Goal: Task Accomplishment & Management: Use online tool/utility

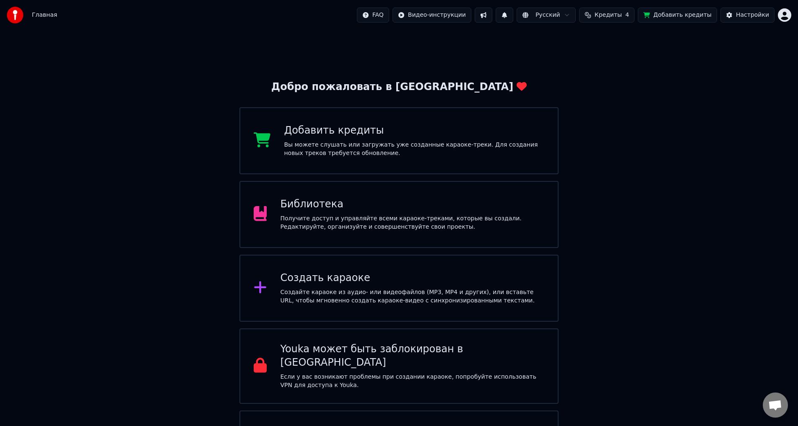
click at [352, 281] on div "Создать караоке" at bounding box center [412, 278] width 264 height 13
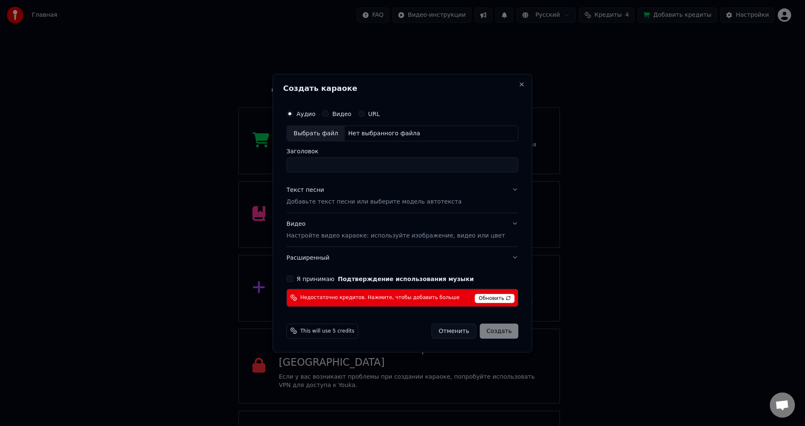
click at [506, 258] on button "Расширенный" at bounding box center [402, 258] width 232 height 22
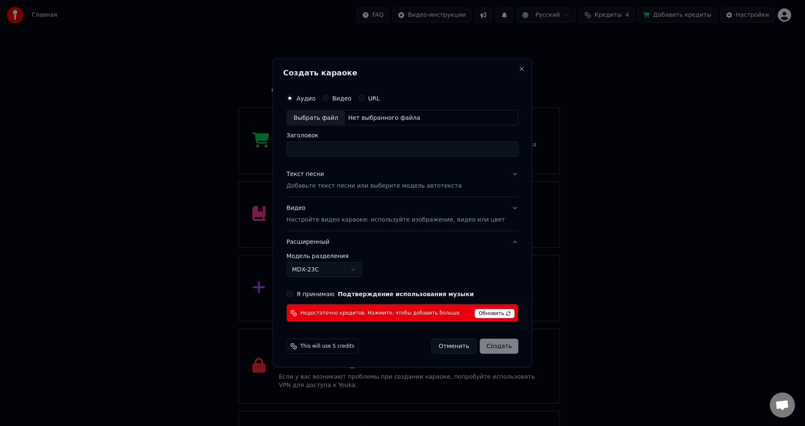
click at [502, 245] on button "Расширенный" at bounding box center [402, 242] width 232 height 22
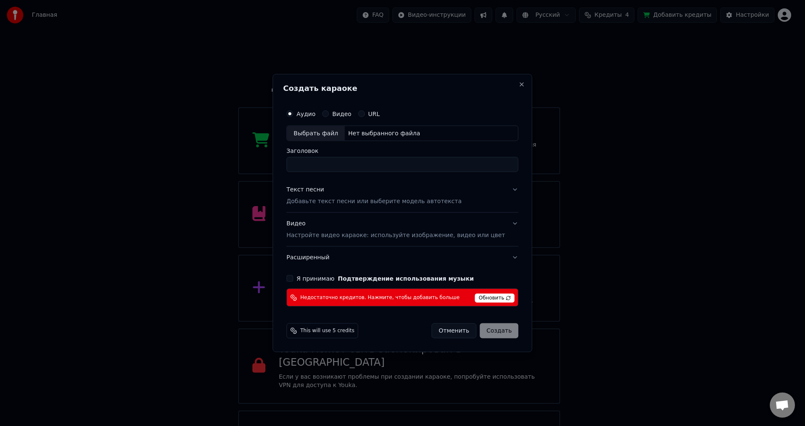
click at [502, 245] on button "Видео Настройте видео караоке: используйте изображение, видео или цвет" at bounding box center [402, 230] width 232 height 34
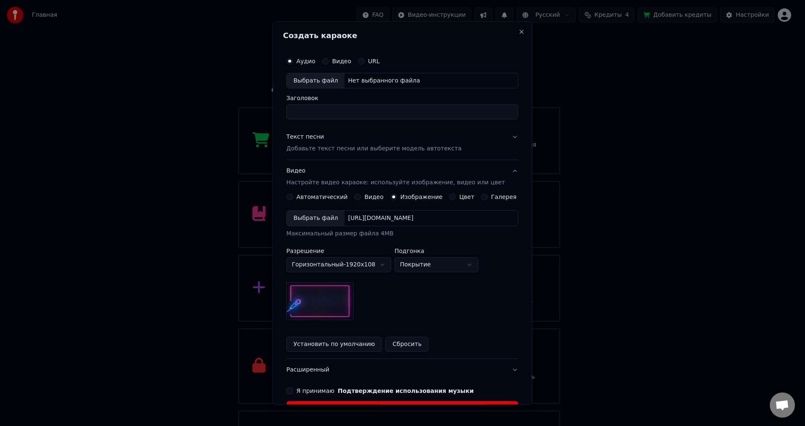
click at [506, 169] on div "**********" at bounding box center [402, 236] width 239 height 374
click at [504, 169] on button "Видео Настройте видео караоке: используйте изображение, видео или цвет" at bounding box center [402, 178] width 232 height 34
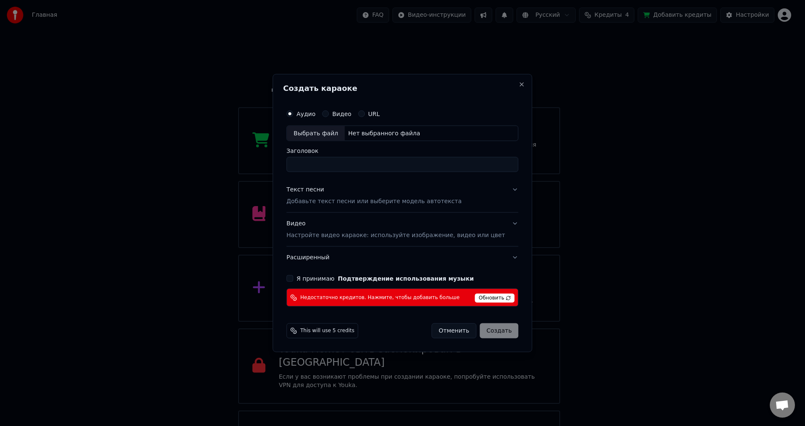
click at [499, 258] on button "Расширенный" at bounding box center [402, 258] width 232 height 22
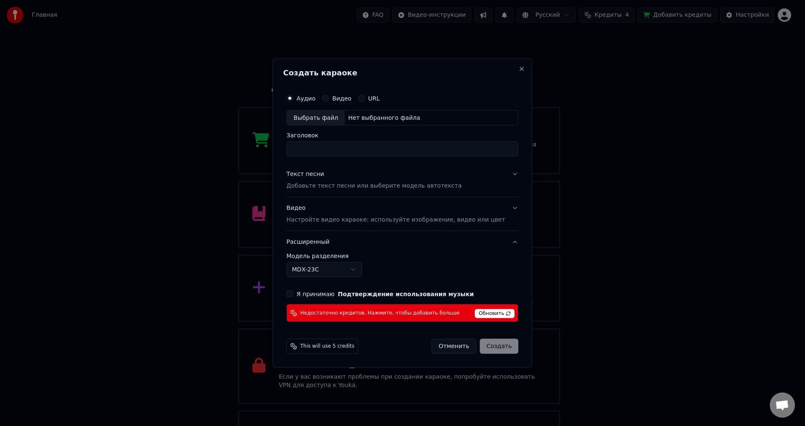
click at [366, 271] on body "Главная FAQ Видео-инструкции Русский Кредиты 4 Добавить кредиты Настройки Добро…" at bounding box center [399, 240] width 798 height 481
click at [501, 174] on button "Текст песни Добавьте текст песни или выберите модель автотекста" at bounding box center [402, 181] width 232 height 34
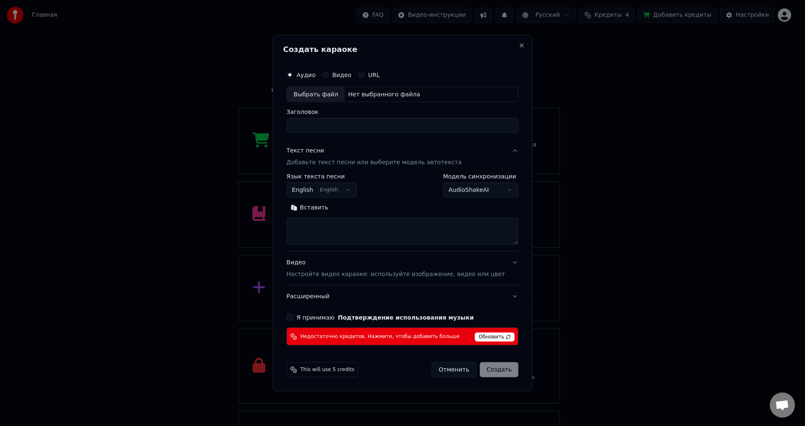
click at [502, 190] on body "Главная FAQ Видео-инструкции Русский Кредиты 4 Добавить кредиты Настройки Добро…" at bounding box center [399, 240] width 798 height 481
click at [519, 43] on button "Close" at bounding box center [522, 45] width 7 height 7
select select
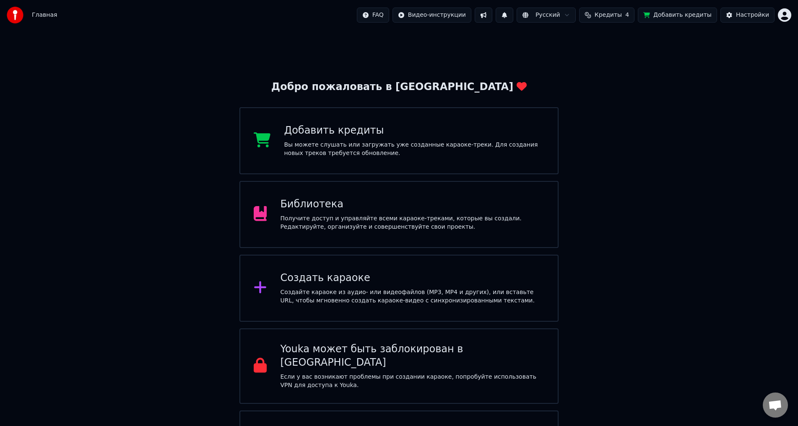
click at [343, 221] on div "Получите доступ и управляйте всеми караоке-треками, которые вы создали. Редакти…" at bounding box center [412, 223] width 264 height 17
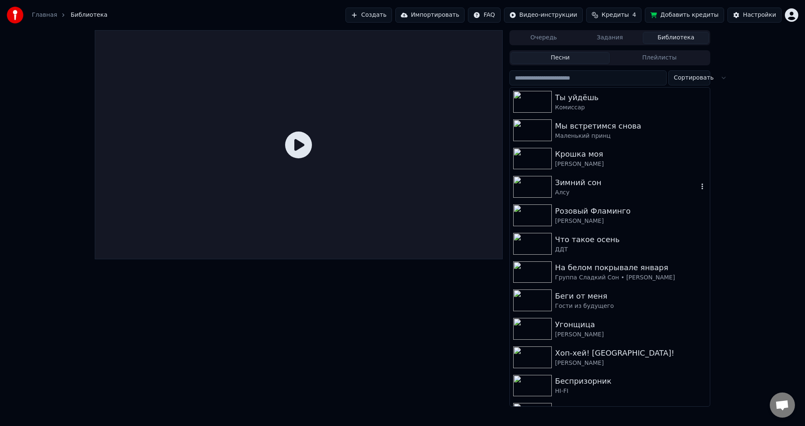
click at [533, 188] on img at bounding box center [532, 187] width 39 height 22
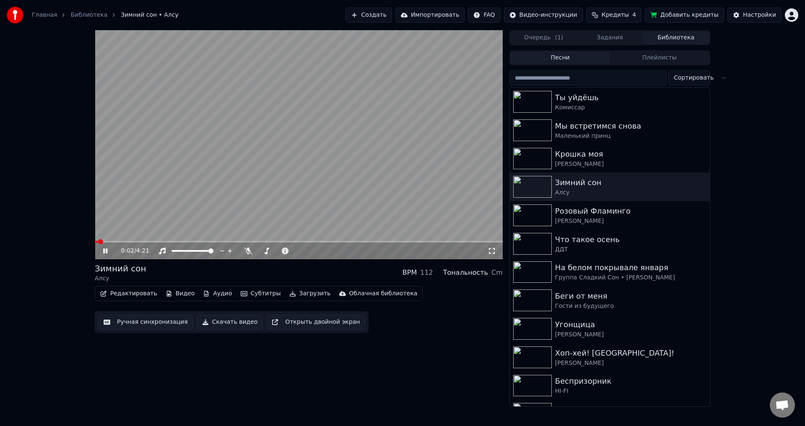
click at [103, 251] on icon at bounding box center [111, 251] width 20 height 7
click at [756, 10] on button "Настройки" at bounding box center [755, 15] width 54 height 15
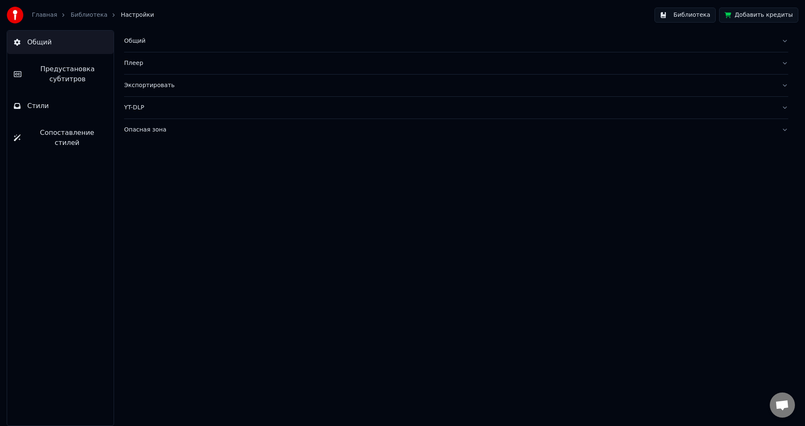
click at [94, 70] on span "Предустановка субтитров" at bounding box center [67, 74] width 79 height 20
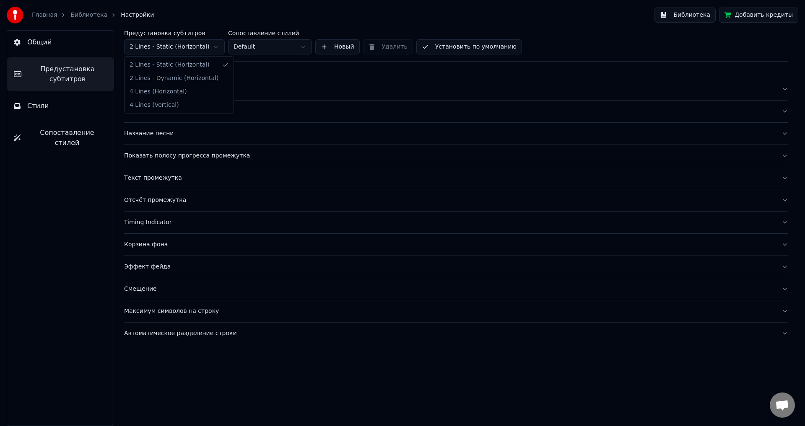
click at [162, 47] on html "Главная Библиотека Настройки Библиотека Добавить кредиты Общий Предустановка су…" at bounding box center [402, 213] width 805 height 426
click at [162, 46] on html "Главная Библиотека Настройки Библиотека Добавить кредиты Общий Предустановка су…" at bounding box center [402, 213] width 805 height 426
click at [153, 133] on div "Название песни" at bounding box center [449, 134] width 651 height 8
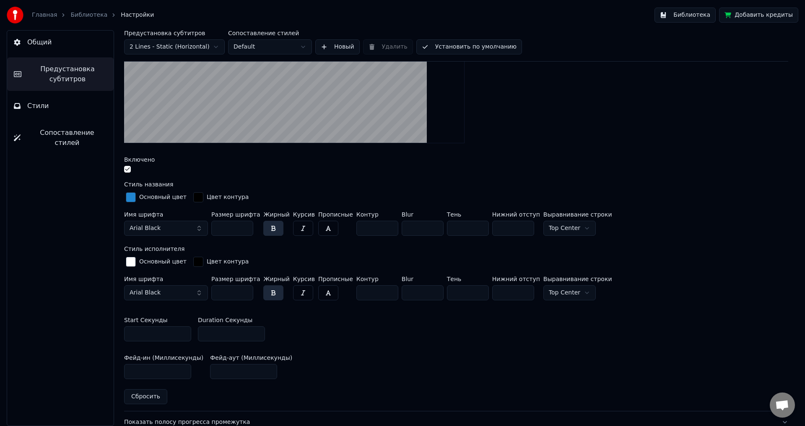
scroll to position [191, 0]
click at [186, 40] on html "Главная Библиотека Настройки Библиотека Добавить кредиты Общий Предустановка су…" at bounding box center [402, 213] width 805 height 426
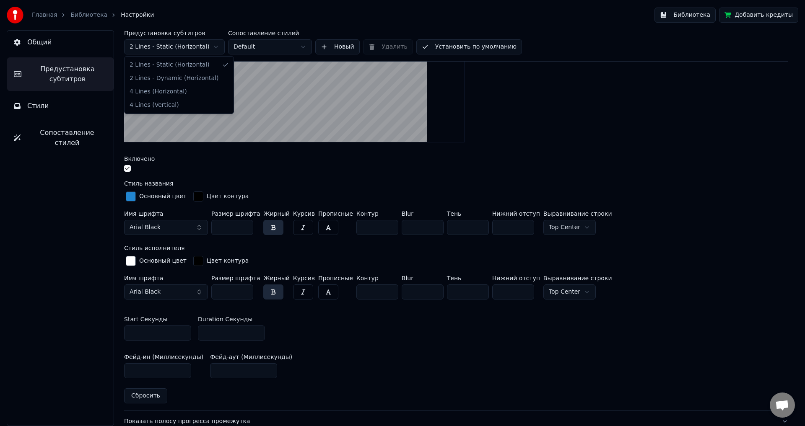
type input "***"
type input "*"
type input "**"
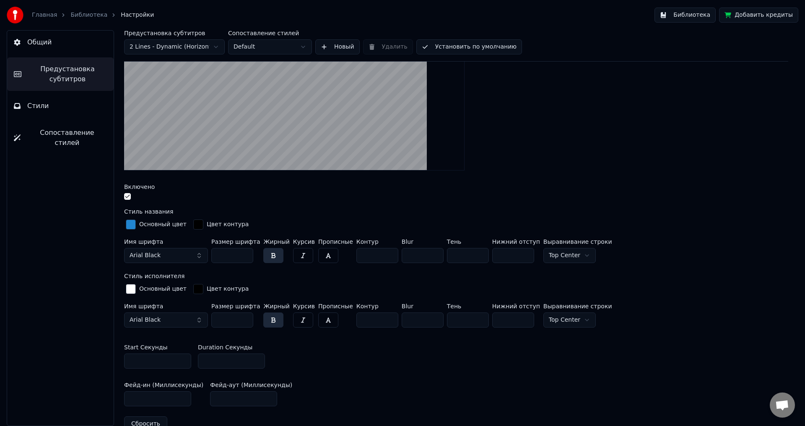
scroll to position [231, 0]
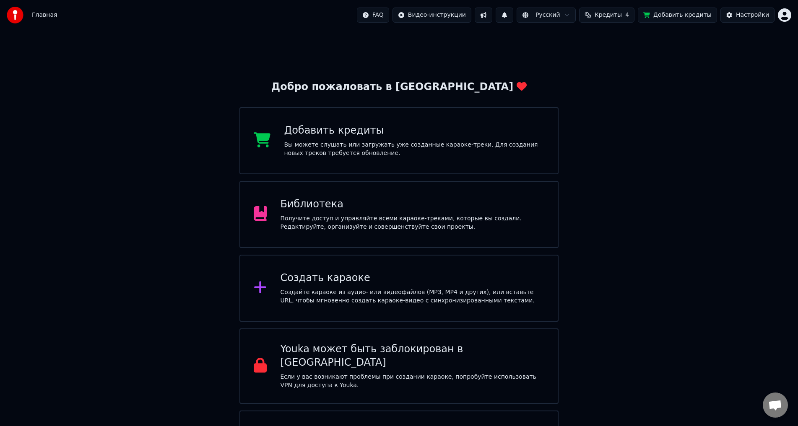
click at [390, 220] on div "Получите доступ и управляйте всеми караоке-треками, которые вы создали. Редакти…" at bounding box center [412, 223] width 264 height 17
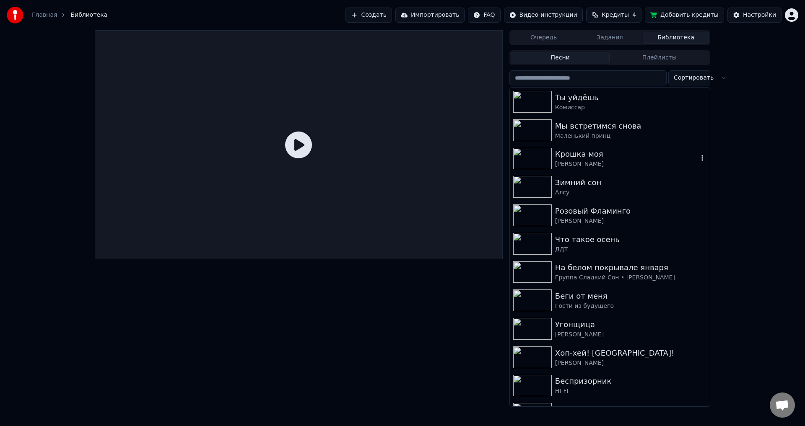
click at [554, 150] on div at bounding box center [534, 159] width 42 height 22
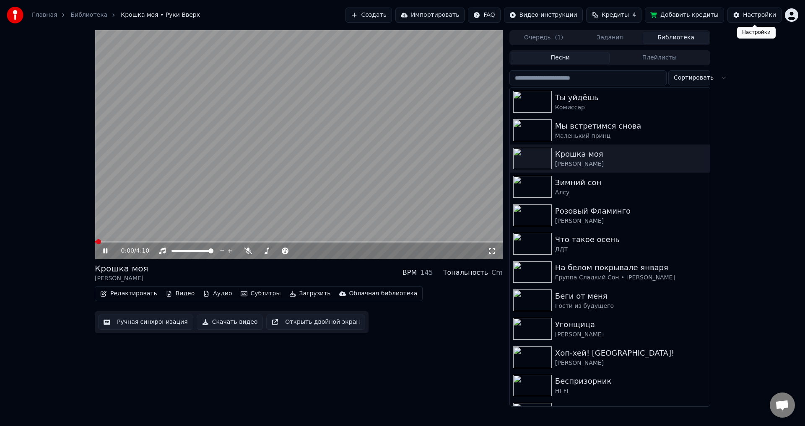
click at [740, 16] on button "Настройки" at bounding box center [755, 15] width 54 height 15
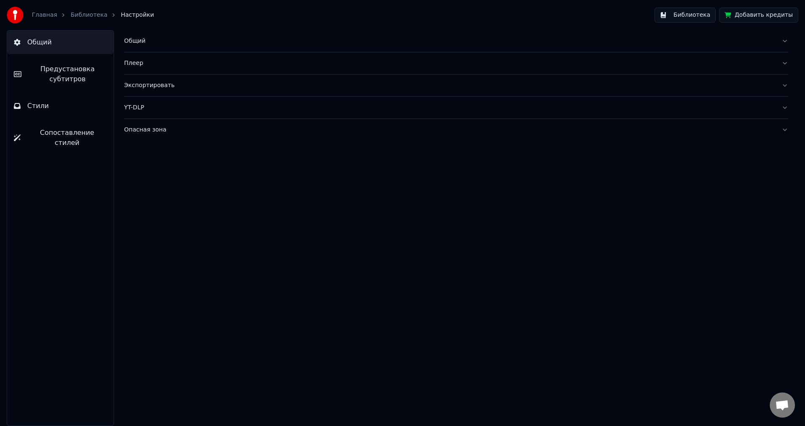
click at [68, 81] on span "Предустановка субтитров" at bounding box center [67, 74] width 79 height 20
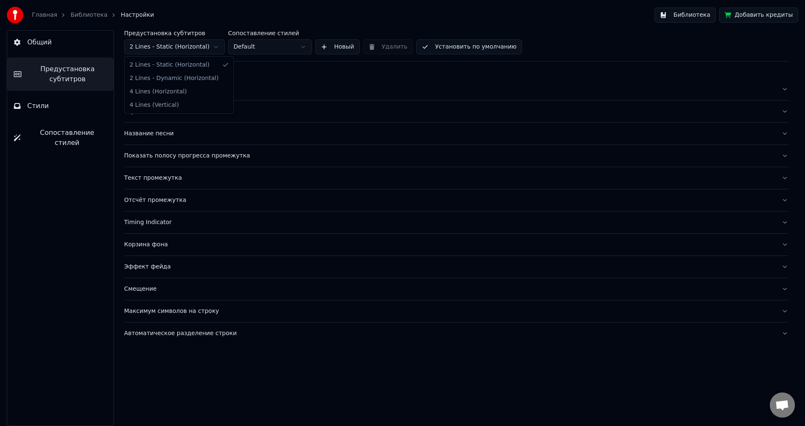
click at [184, 49] on html "Главная Библиотека Настройки Библиотека Добавить кредиты Общий Предустановка су…" at bounding box center [402, 213] width 805 height 426
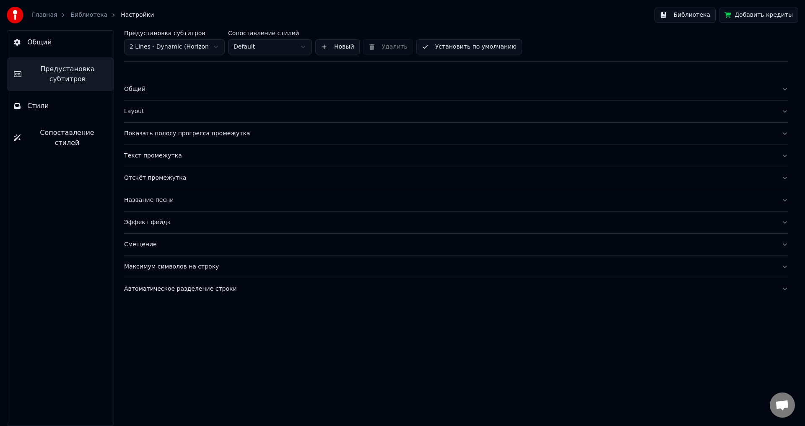
click at [186, 200] on div "Название песни" at bounding box center [449, 200] width 651 height 8
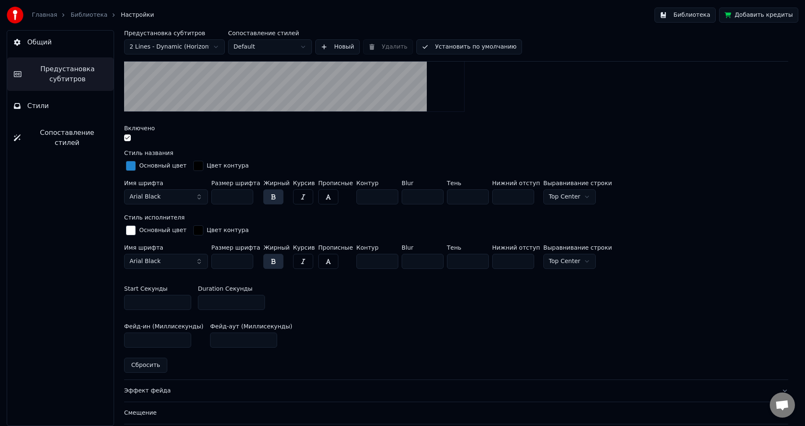
scroll to position [294, 0]
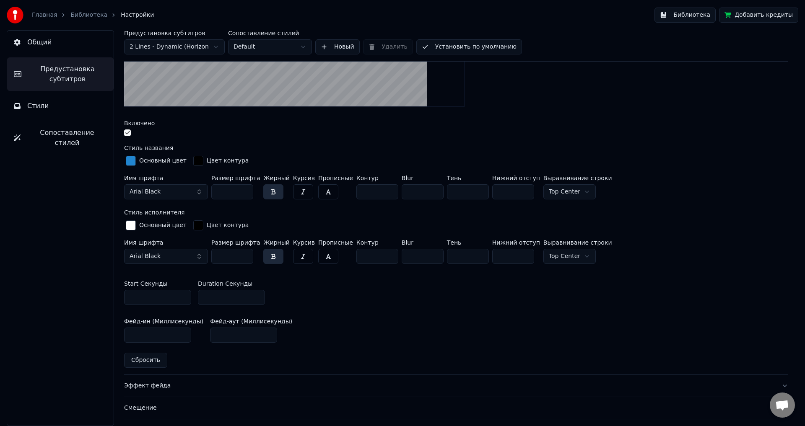
click at [230, 298] on input "**" at bounding box center [231, 297] width 67 height 15
drag, startPoint x: 230, startPoint y: 298, endPoint x: 154, endPoint y: 290, distance: 76.7
click at [154, 290] on div "Start Секунды * Duration Секунды **" at bounding box center [456, 293] width 664 height 38
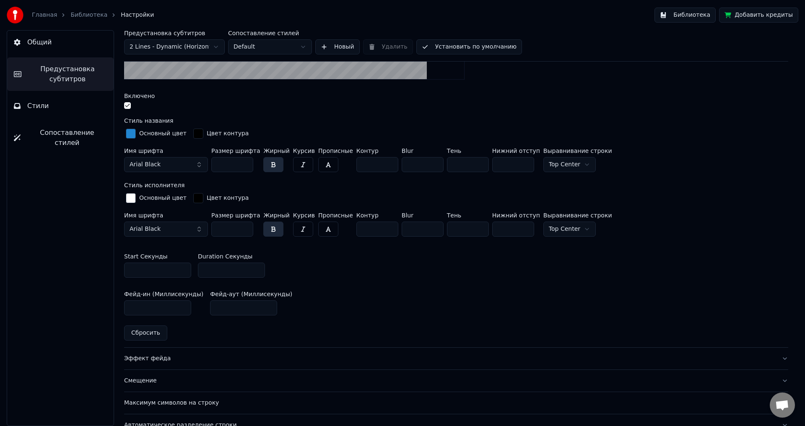
scroll to position [336, 0]
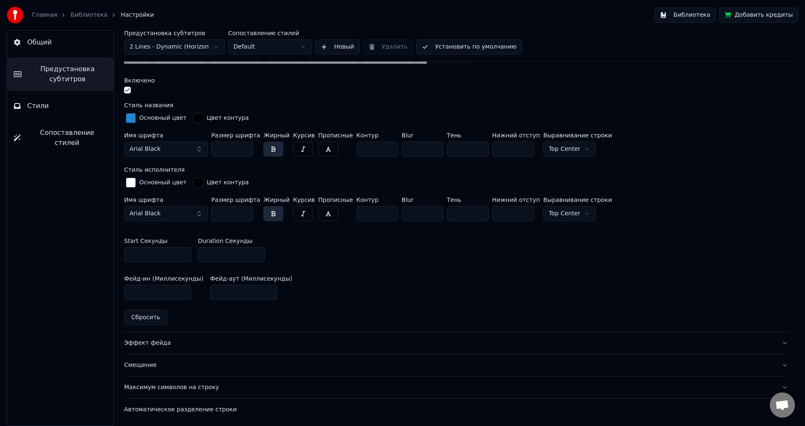
type input "*"
click at [513, 287] on div "Фейд-ин (Миллисекунды) *** Фейд-аут (Миллисекунды) ***" at bounding box center [456, 288] width 664 height 38
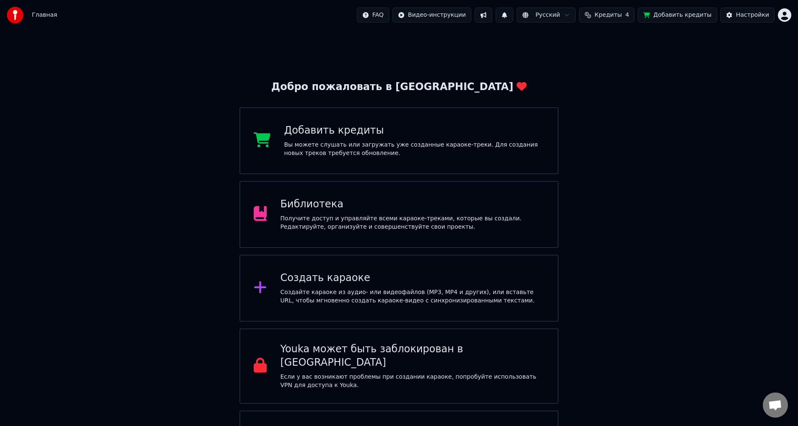
click at [340, 215] on div "Получите доступ и управляйте всеми караоке-треками, которые вы создали. Редакти…" at bounding box center [412, 223] width 264 height 17
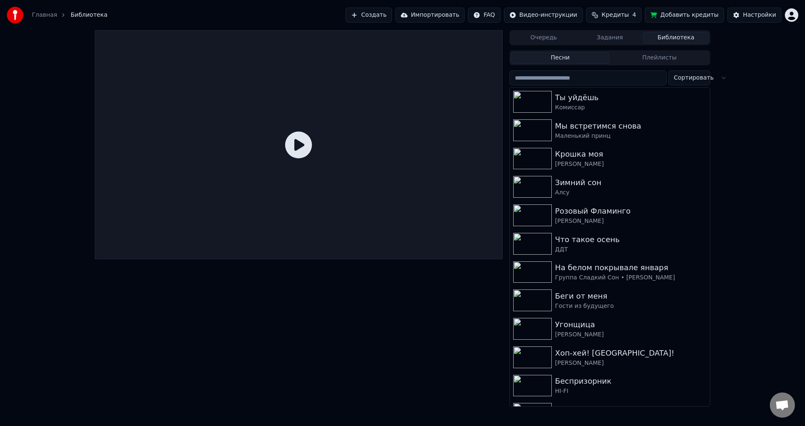
click at [374, 17] on button "Создать" at bounding box center [369, 15] width 46 height 15
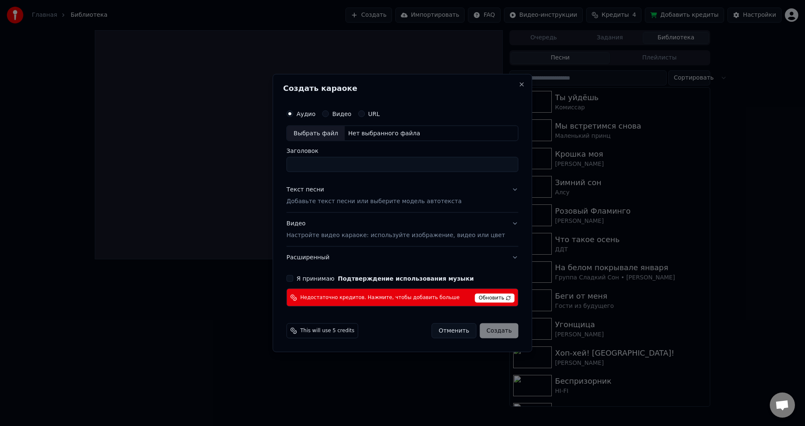
click at [336, 134] on div "Выбрать файл" at bounding box center [316, 133] width 58 height 15
type input "**********"
click at [519, 85] on button "Close" at bounding box center [522, 84] width 7 height 7
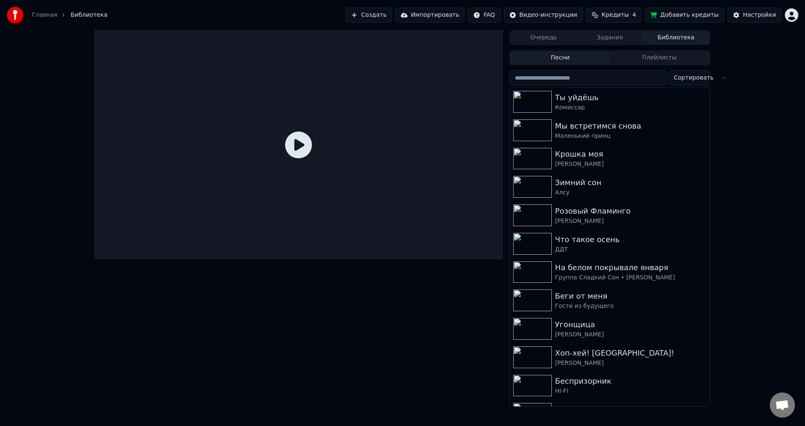
click at [362, 16] on button "Создать" at bounding box center [369, 15] width 46 height 15
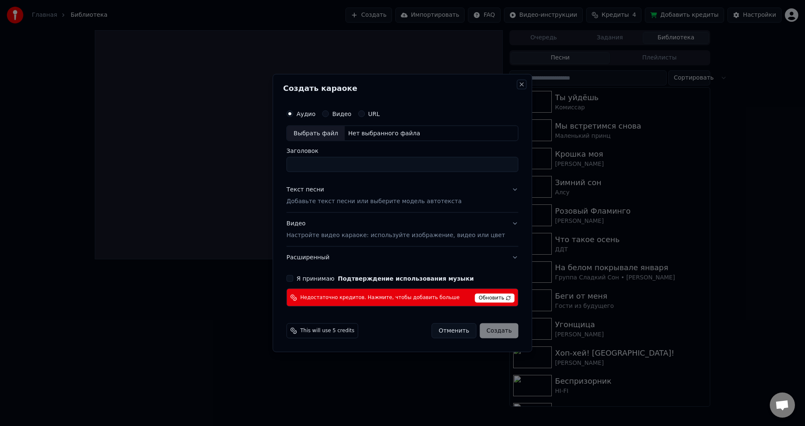
click at [519, 87] on button "Close" at bounding box center [522, 84] width 7 height 7
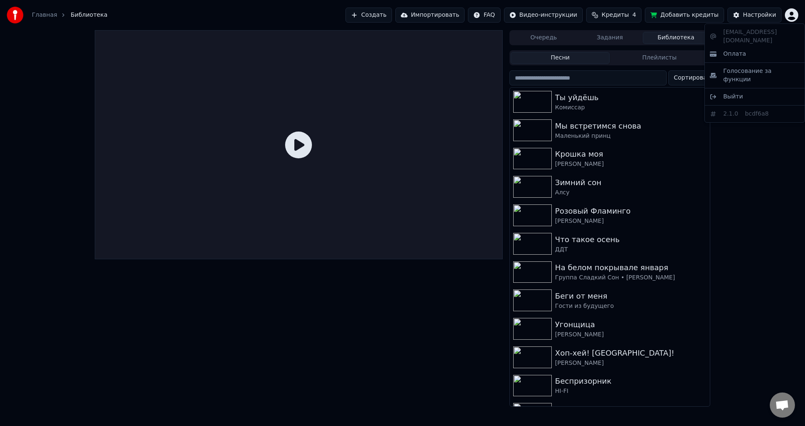
click at [791, 18] on html "Главная Библиотека Создать Импортировать FAQ Видео-инструкции Кредиты 4 Добавит…" at bounding box center [402, 213] width 805 height 426
click at [747, 90] on div "Выйти" at bounding box center [755, 96] width 96 height 13
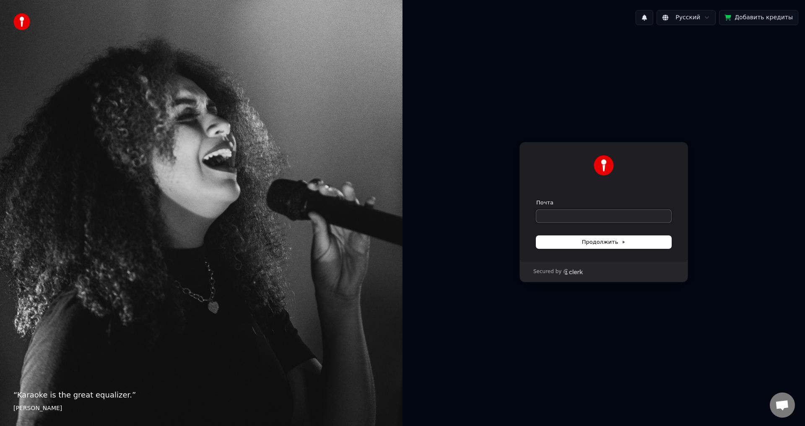
click at [585, 213] on input "Почта" at bounding box center [603, 216] width 135 height 13
click at [598, 239] on span "Продолжить" at bounding box center [604, 243] width 44 height 8
type input "**********"
click at [547, 210] on input "Почта" at bounding box center [603, 216] width 135 height 13
click at [536, 199] on button "submit" at bounding box center [536, 199] width 0 height 0
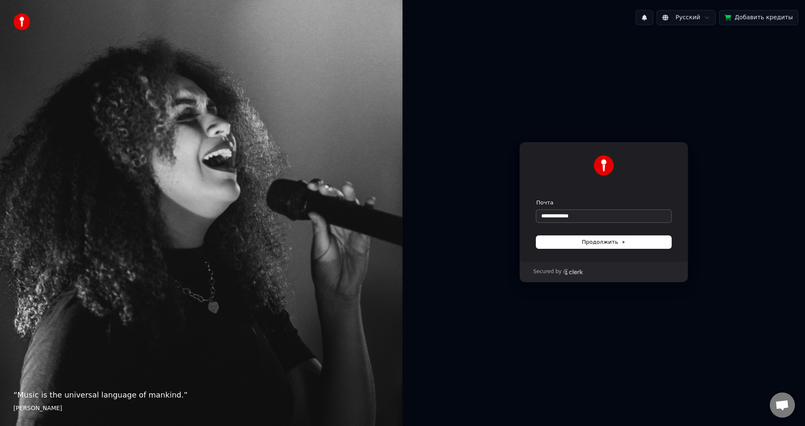
type input "**********"
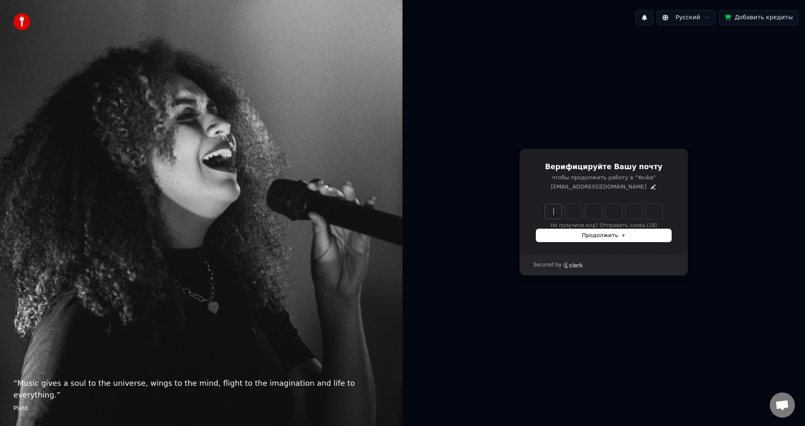
click at [564, 205] on input "Enter verification code" at bounding box center [612, 211] width 134 height 15
type input "******"
